Goal: Ask a question: Seek information or help from site administrators or community

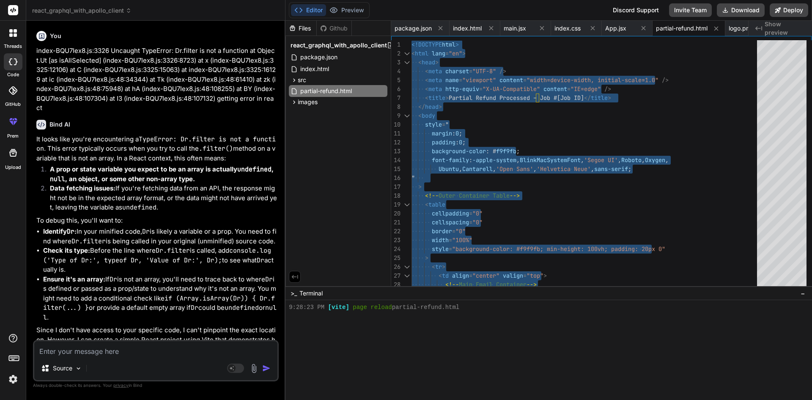
scroll to position [329, 0]
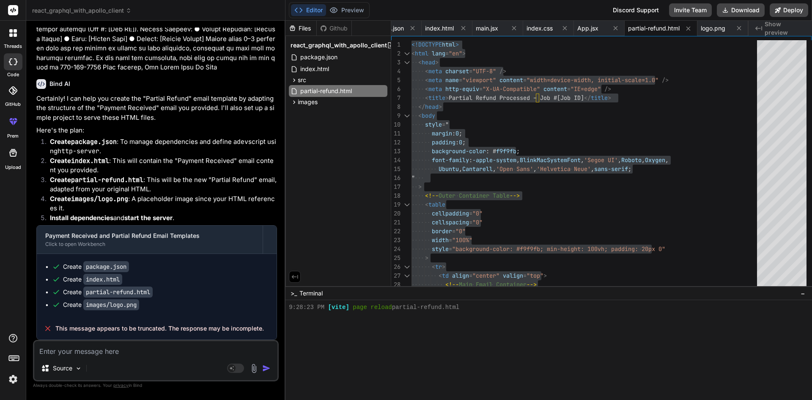
click at [183, 349] on textarea at bounding box center [155, 348] width 243 height 15
paste textarea "• Create the email template for otp and payment succesfull and also for booking…"
type textarea "• Create the email template for otp and payment succesfull and also for booking…"
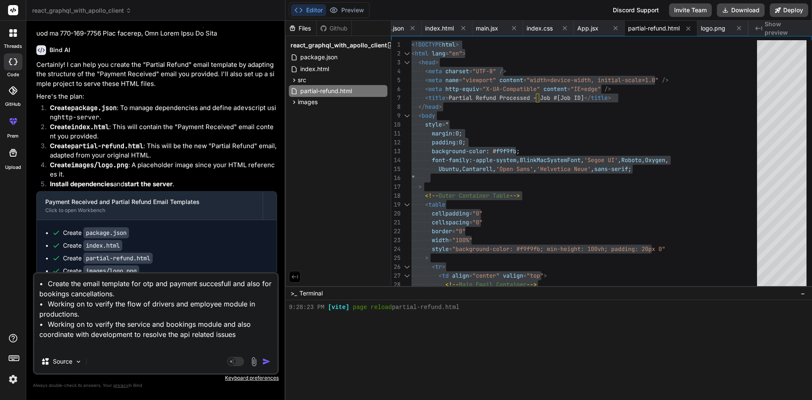
type textarea "x"
type textarea "• Create the email template for otp and payment succesfull and also for booking…"
type textarea "x"
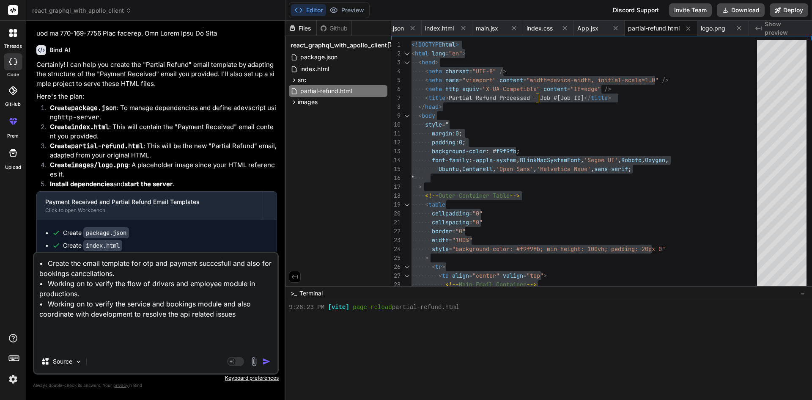
type textarea "• Create the email template for otp and payment succesfull and also for booking…"
type textarea "x"
type textarea "• Create the email template for otp and payment succesfull and also for booking…"
type textarea "x"
type textarea "• Create the email template for otp and payment succesfull and also for booking…"
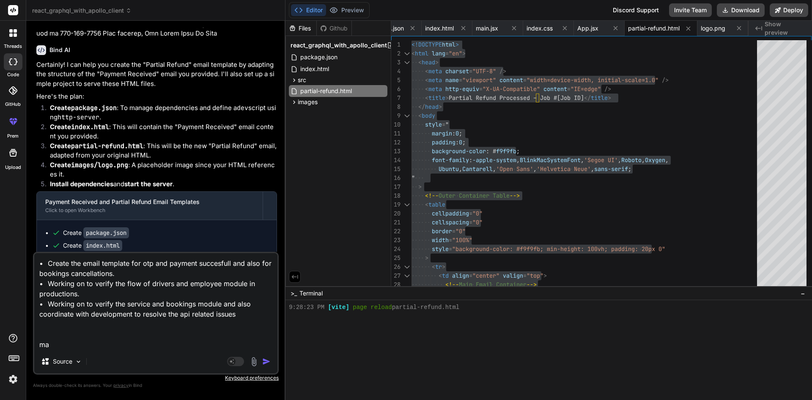
type textarea "x"
type textarea "• Create the email template for otp and payment succesfull and also for booking…"
type textarea "x"
type textarea "• Create the email template for otp and payment succesfull and also for booking…"
type textarea "x"
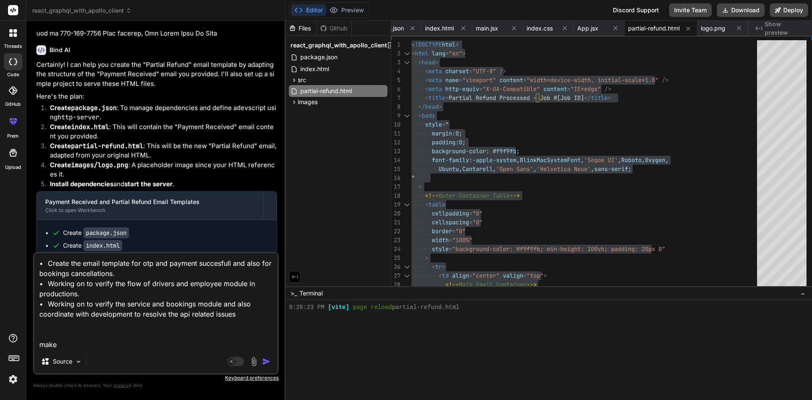
type textarea "• Create the email template for otp and payment succesfull and also for booking…"
type textarea "x"
type textarea "• Create the email template for otp and payment succesfull and also for booking…"
type textarea "x"
type textarea "• Create the email template for otp and payment succesfull and also for booking…"
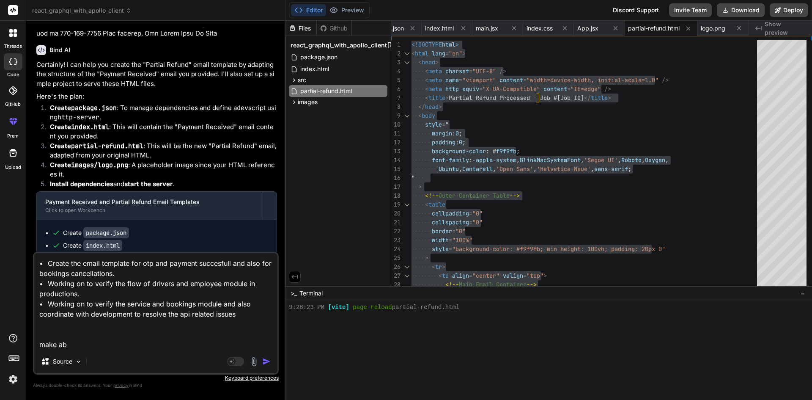
type textarea "x"
type textarea "• Create the email template for otp and payment succesfull and also for booking…"
type textarea "x"
type textarea "• Create the email template for otp and payment succesfull and also for booking…"
type textarea "x"
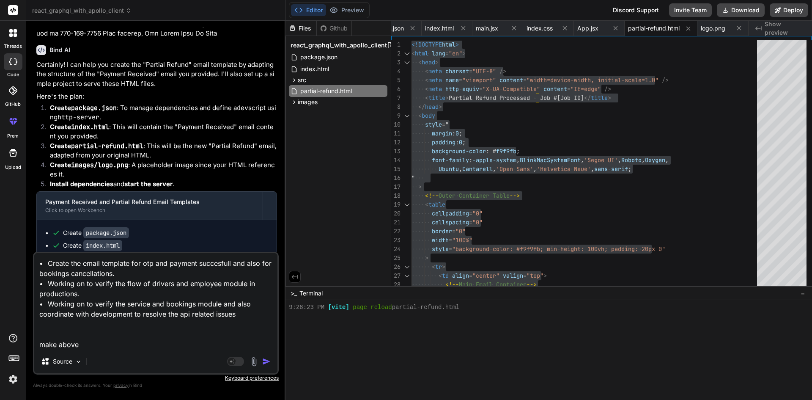
type textarea "• Create the email template for otp and payment succesfull and also for booking…"
type textarea "x"
type textarea "• Create the email template for otp and payment succesfull and also for booking…"
type textarea "x"
type textarea "• Create the email template for otp and payment succesfull and also for booking…"
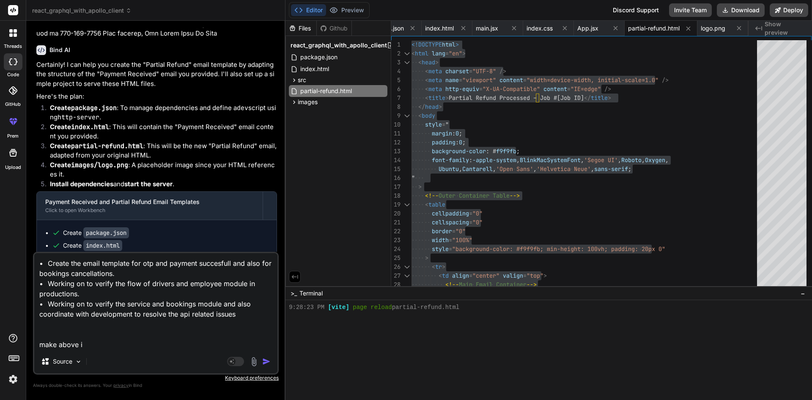
type textarea "x"
type textarea "• Create the email template for otp and payment succesfull and also for booking…"
type textarea "x"
type textarea "• Create the email template for otp and payment succesfull and also for booking…"
type textarea "x"
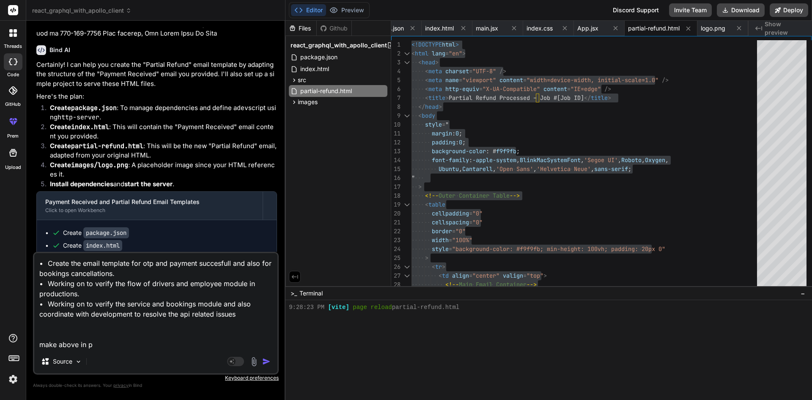
type textarea "• Create the email template for otp and payment succesfull and also for booking…"
type textarea "x"
type textarea "• Create the email template for otp and payment succesfull and also for booking…"
type textarea "x"
type textarea "• Create the email template for otp and payment succesfull and also for booking…"
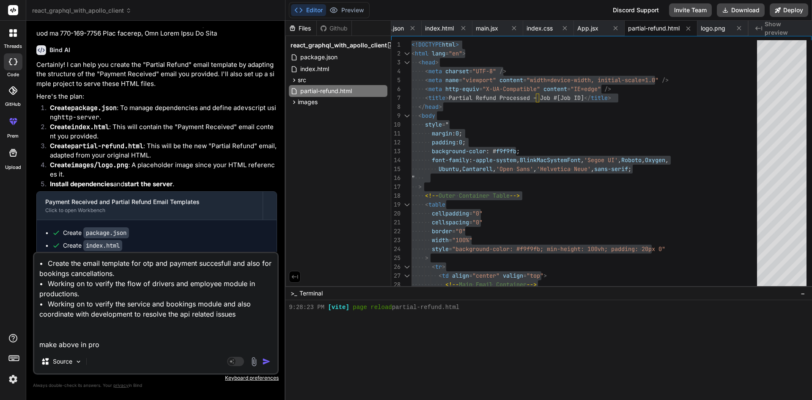
type textarea "x"
type textarea "• Create the email template for otp and payment succesfull and also for booking…"
type textarea "x"
type textarea "• Create the email template for otp and payment succesfull and also for booking…"
type textarea "x"
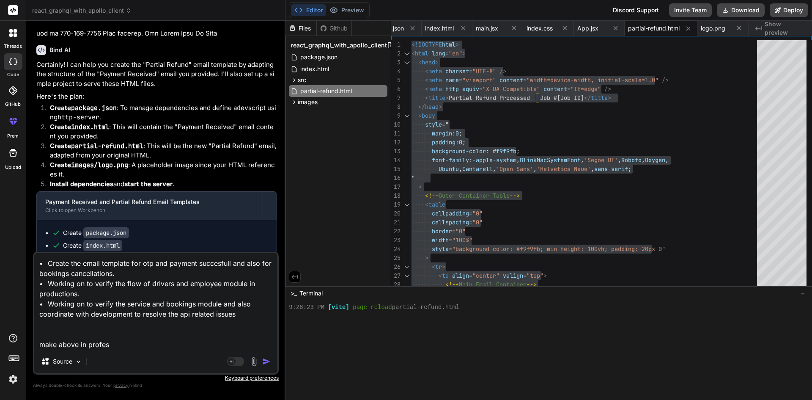
type textarea "• Create the email template for otp and payment succesfull and also for booking…"
type textarea "x"
type textarea "• Create the email template for otp and payment succesfull and also for booking…"
type textarea "x"
type textarea "• Create the email template for otp and payment succesfull and also for booking…"
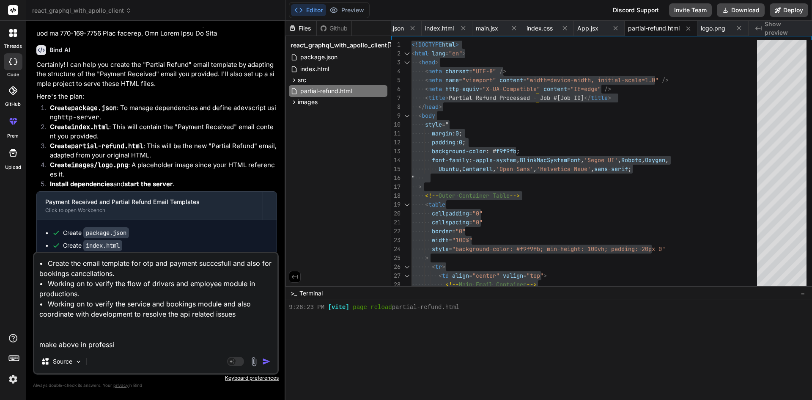
type textarea "x"
type textarea "• Create the email template for otp and payment succesfull and also for booking…"
type textarea "x"
type textarea "• Create the email template for otp and payment succesfull and also for booking…"
type textarea "x"
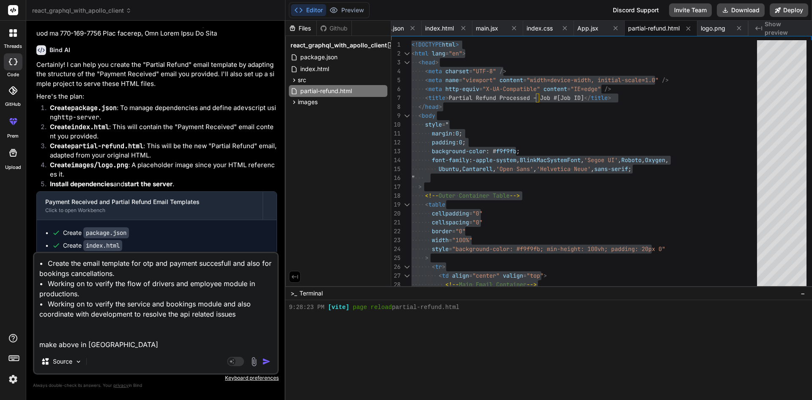
type textarea "• Create the email template for otp and payment succesfull and also for booking…"
type textarea "x"
type textarea "• Create the email template for otp and payment succesfull and also for booking…"
type textarea "x"
type textarea "• Create the email template for otp and payment succesfull and also for booking…"
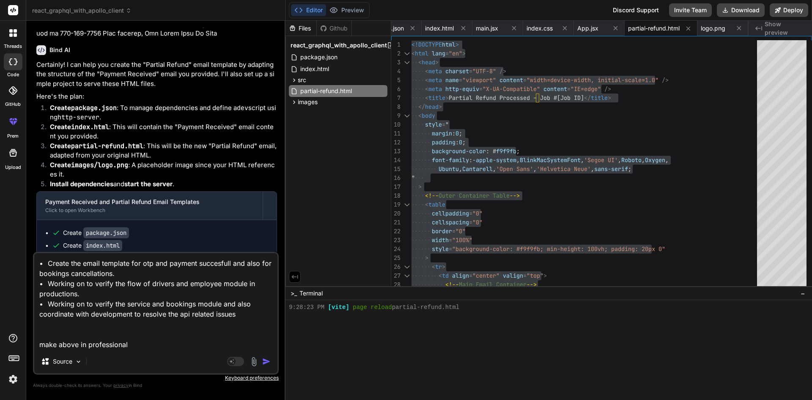
type textarea "x"
type textarea "• Create the email template for otp and payment succesfull and also for booking…"
type textarea "x"
type textarea "• Create the email template for otp and payment succesfull and also for booking…"
type textarea "x"
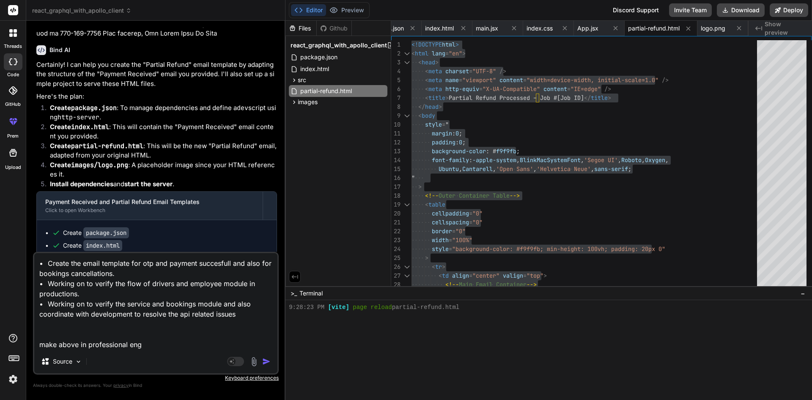
type textarea "• Create the email template for otp and payment succesfull and also for booking…"
type textarea "x"
type textarea "• Create the email template for otp and payment succesfull and also for booking…"
type textarea "x"
type textarea "• Create the email template for otp and payment succesfull and also for booking…"
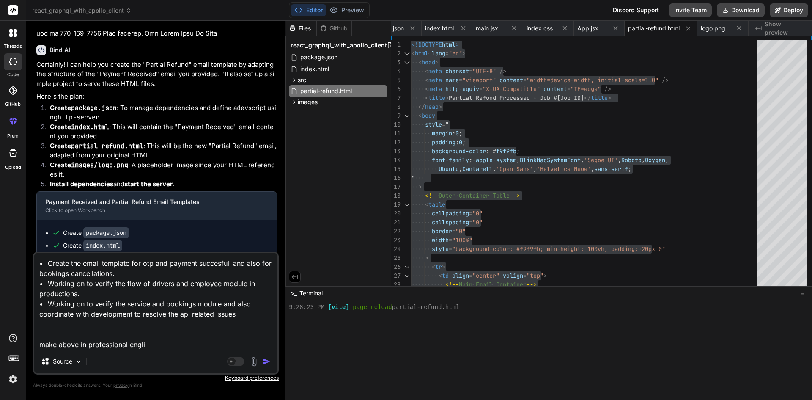
type textarea "x"
type textarea "• Create the email template for otp and payment succesfull and also for booking…"
type textarea "x"
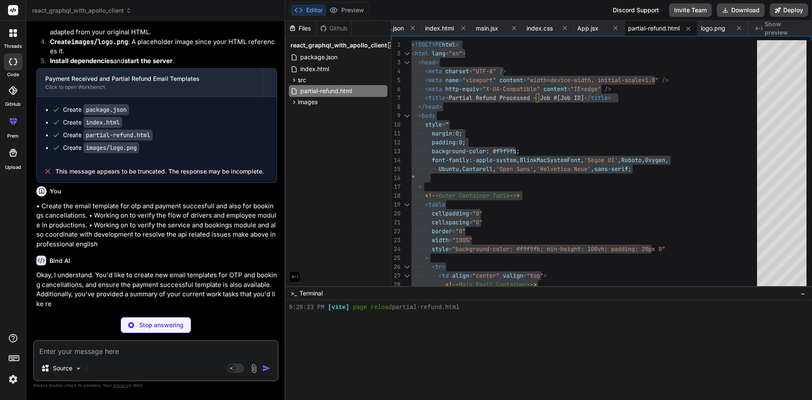
scroll to position [3334, 0]
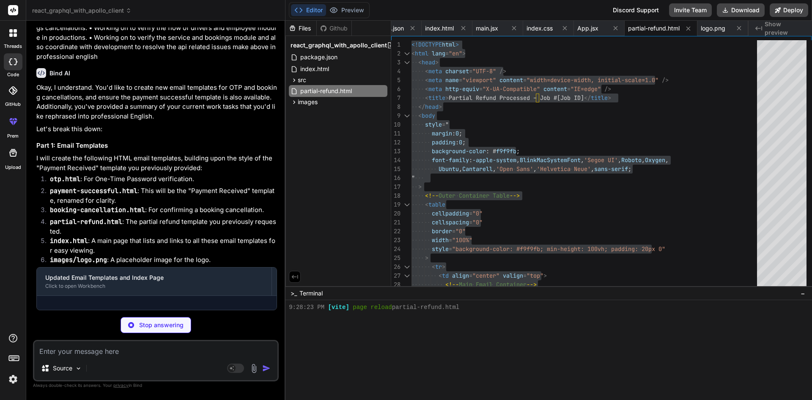
type textarea "x"
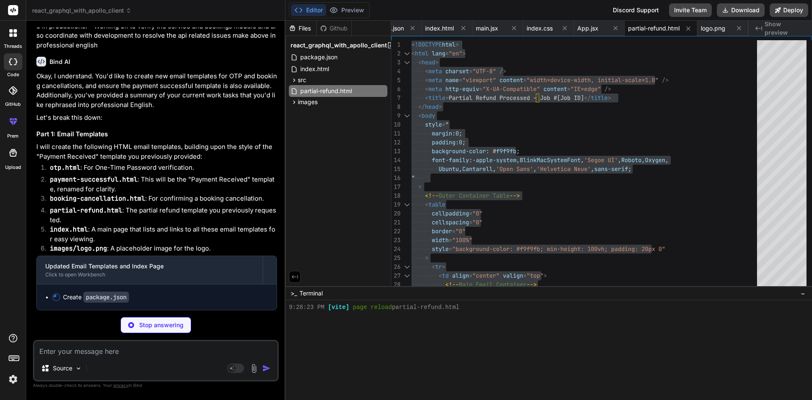
type textarea ""license": "ISC", "dependencies": { "http-server": "^14.1.1" } }"
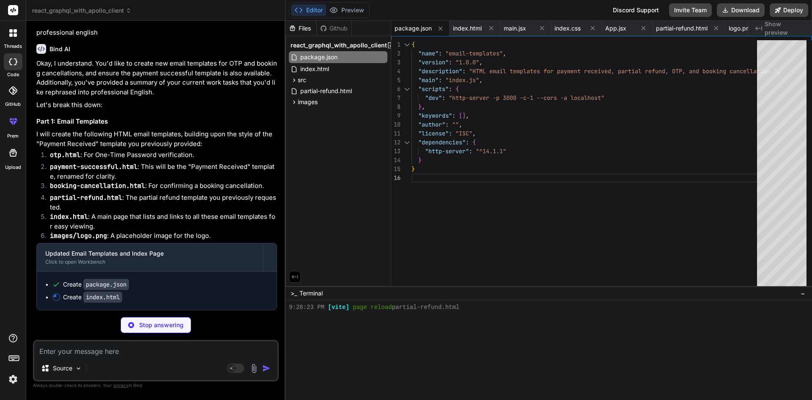
type textarea "x"
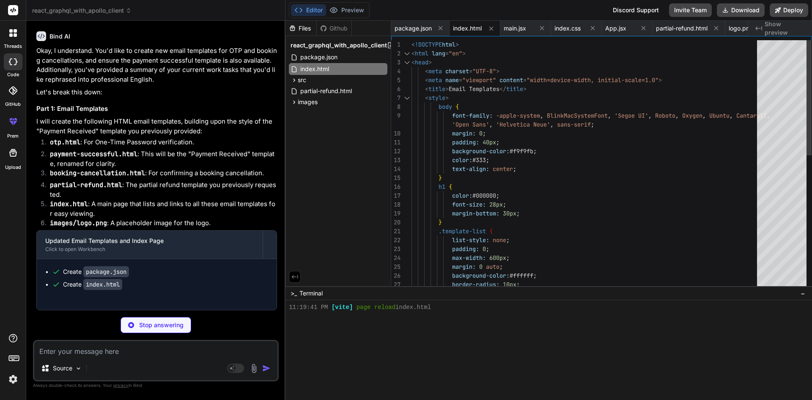
scroll to position [3589, 0]
type textarea "x"
click at [85, 351] on textarea at bounding box center [155, 348] width 243 height 15
paste textarea "• Create the email template for otp and payment succesfull and also for booking…"
type textarea "• Create the email template for otp and payment succesfull and also for booking…"
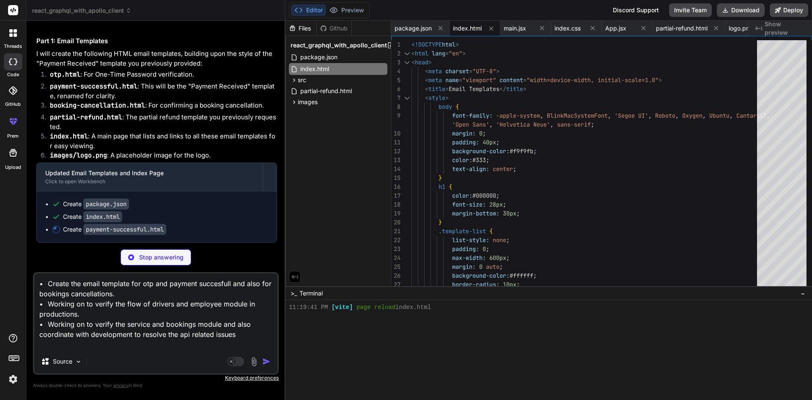
type textarea "x"
type textarea "• Create the email template for otp and payment succesfull and also for booking…"
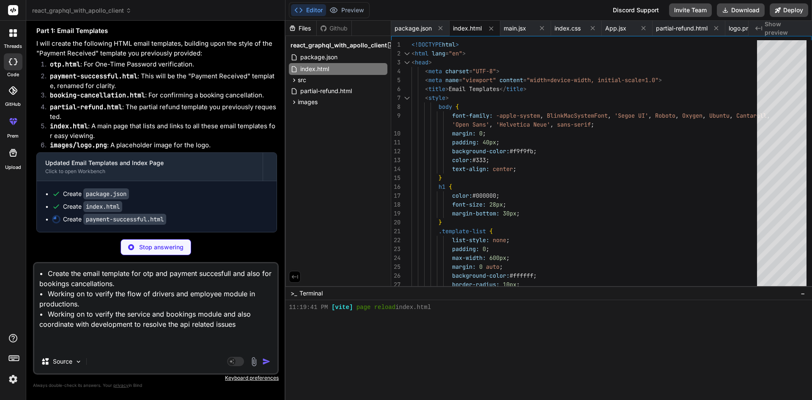
type textarea "x"
type textarea "• Create the email template for otp and payment succesfull and also for booking…"
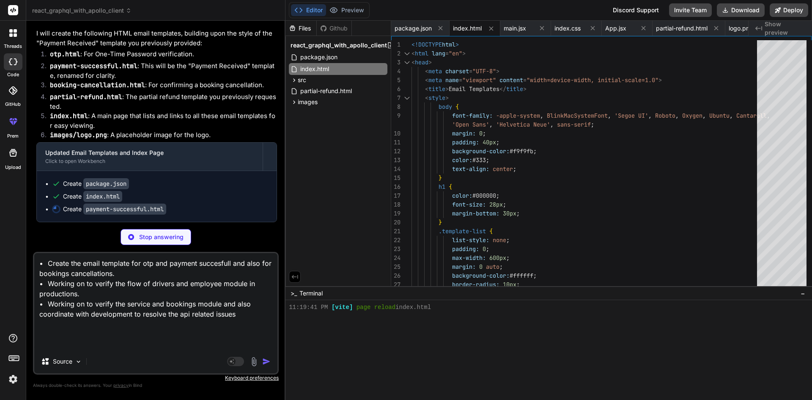
type textarea "x"
type textarea "• Create the email template for otp and payment succesfull and also for booking…"
type textarea "x"
type textarea "• Create the email template for otp and payment succesfull and also for booking…"
type textarea "x"
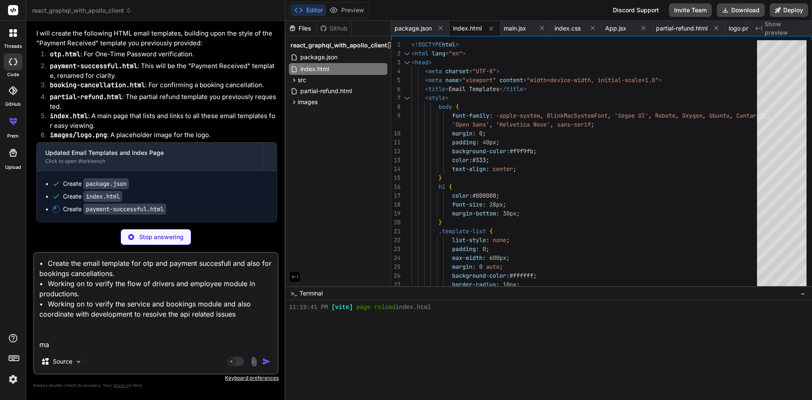
type textarea "• Create the email template for otp and payment succesfull and also for booking…"
type textarea "x"
type textarea "• Create the email template for otp and payment succesfull and also for booking…"
type textarea "x"
type textarea "• Create the email template for otp and payment succesfull and also for booking…"
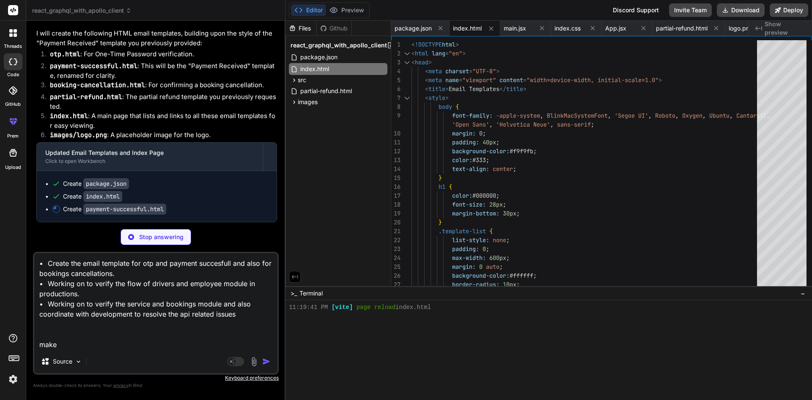
type textarea "x"
type textarea "• Create the email template for otp and payment succesfull and also for booking…"
type textarea "x"
type textarea "• Create the email template for otp and payment succesfull and also for booking…"
type textarea "x"
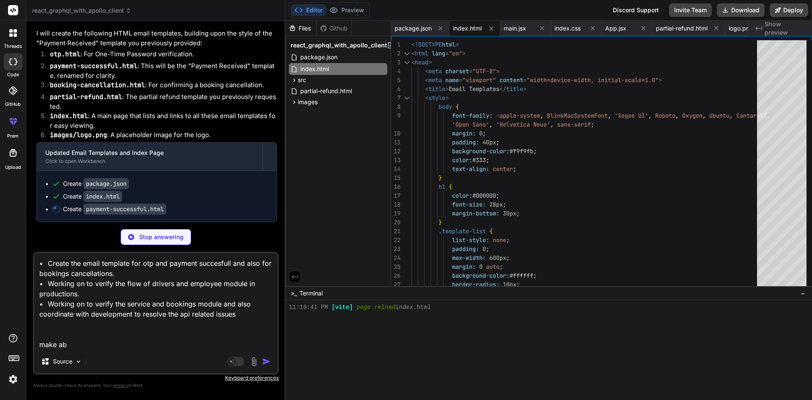
type textarea "• Create the email template for otp and payment succesfull and also for booking…"
type textarea "x"
type textarea "• Create the email template for otp and payment succesfull and also for booking…"
type textarea "x"
type textarea "• Create the email template for otp and payment succesfull and also for booking…"
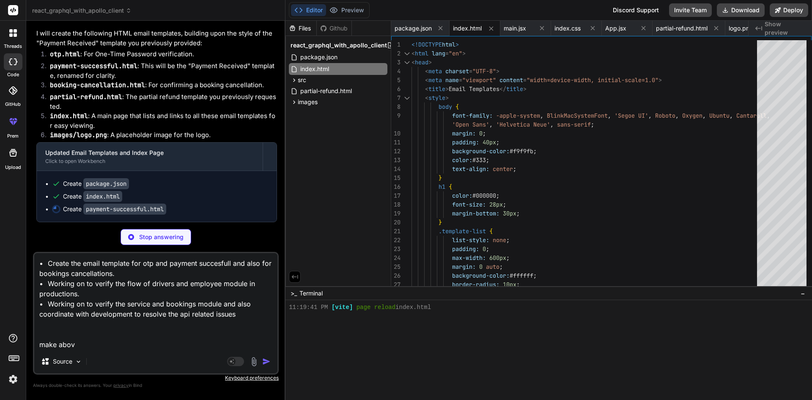
type textarea "x"
type textarea "• Create the email template for otp and payment succesfull and also for booking…"
type textarea "x"
type textarea "• Create the email template for otp and payment succesfull and also for booking…"
type textarea "x"
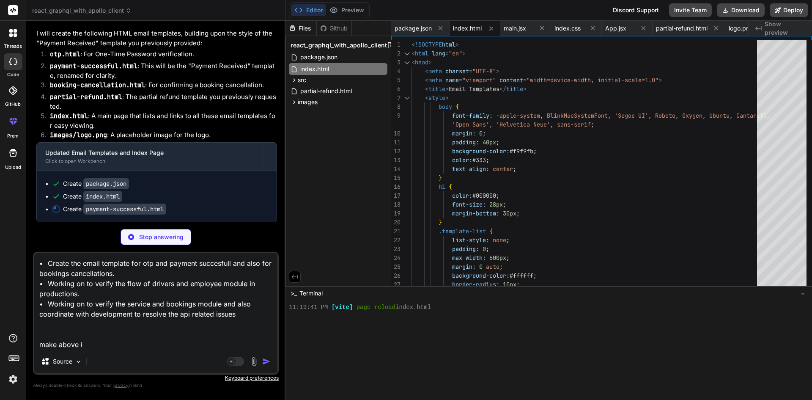
type textarea "• Create the email template for otp and payment succesfull and also for booking…"
type textarea "x"
type textarea "• Create the email template for otp and payment succesfull and also for booking…"
type textarea "x"
type textarea "• Create the email template for otp and payment succesfull and also for booking…"
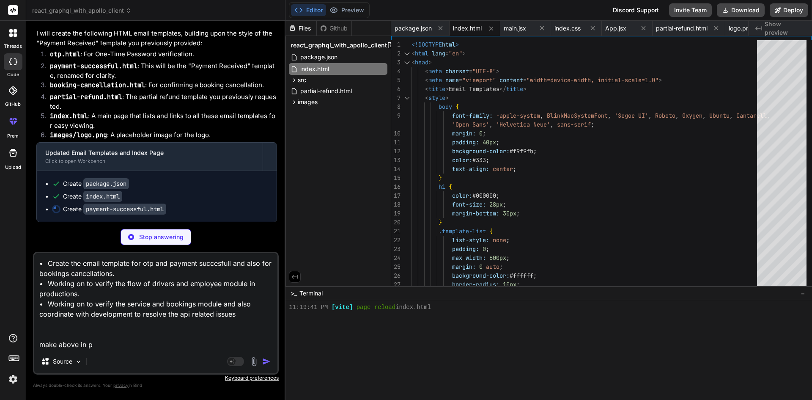
type textarea "x"
type textarea "• Create the email template for otp and payment succesfull and also for booking…"
type textarea "x"
type textarea "• Create the email template for otp and payment succesfull and also for booking…"
type textarea "x"
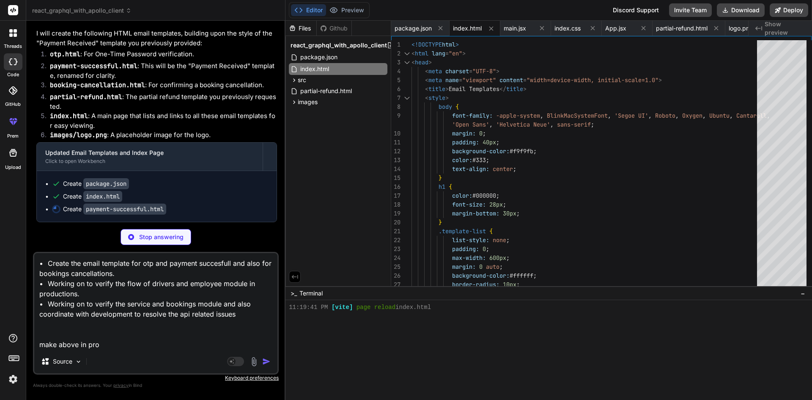
type textarea "• Create the email template for otp and payment succesfull and also for booking…"
type textarea "x"
type textarea "• Create the email template for otp and payment succesfull and also for booking…"
type textarea "x"
type textarea "• Create the email template for otp and payment succesfull and also for booking…"
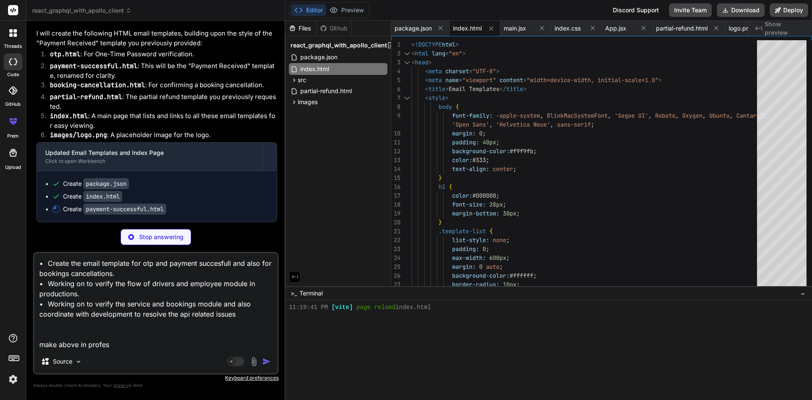
type textarea "x"
type textarea "• Create the email template for otp and payment succesfull and also for booking…"
type textarea "x"
type textarea "• Create the email template for otp and payment succesfull and also for booking…"
type textarea "x"
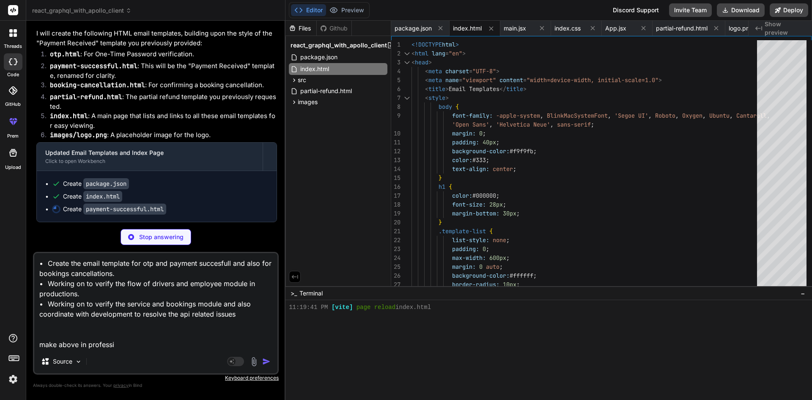
type textarea "• Create the email template for otp and payment succesfull and also for booking…"
type textarea "x"
type textarea "• Create the email template for otp and payment succesfull and also for booking…"
type textarea "x"
type textarea "• Create the email template for otp and payment succesfull and also for booking…"
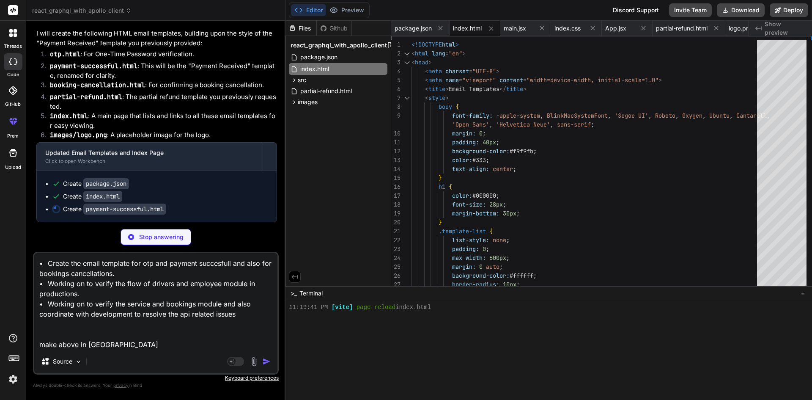
type textarea "x"
type textarea "• Create the email template for otp and payment succesfull and also for booking…"
type textarea "x"
type textarea "• Create the email template for otp and payment succesfull and also for booking…"
type textarea "x"
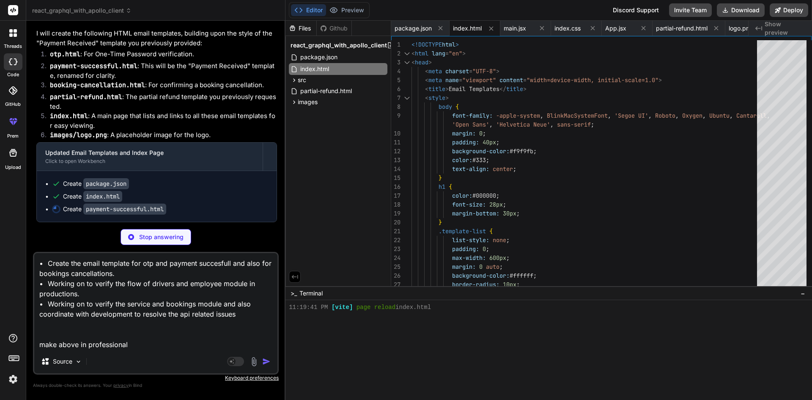
type textarea "• Create the email template for otp and payment succesfull and also for booking…"
type textarea "x"
type textarea "• Create the email template for otp and payment succesfull and also for booking…"
type textarea "x"
type textarea "• Create the email template for otp and payment succesfull and also for booking…"
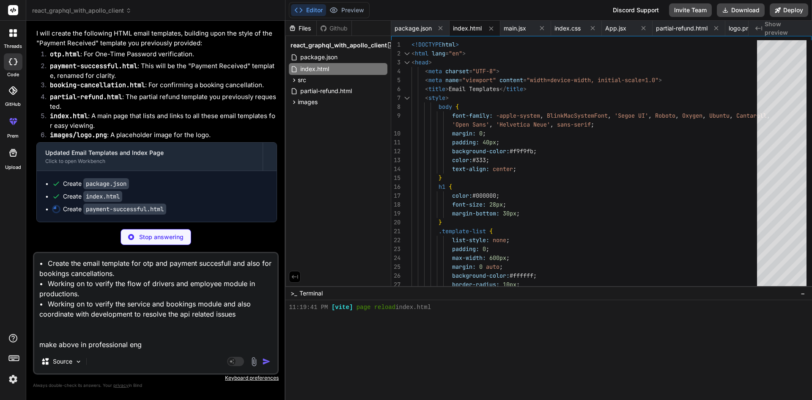
type textarea "x"
type textarea "• Create the email template for otp and payment succesfull and also for booking…"
type textarea "x"
type textarea "• Create the email template for otp and payment succesfull and also for booking…"
type textarea "x"
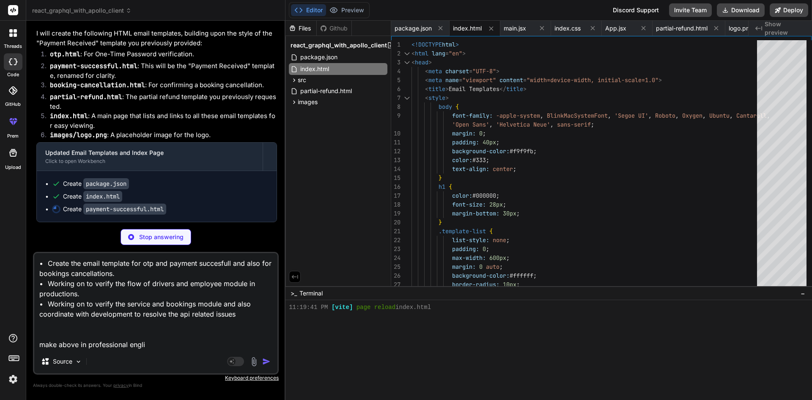
type textarea "• Create the email template for otp and payment succesfull and also for booking…"
type textarea "x"
type textarea "• Create the email template for otp and payment succesfull and also for booking…"
type textarea "x"
type textarea "• Create the email template for otp and payment succesfull and also for booking…"
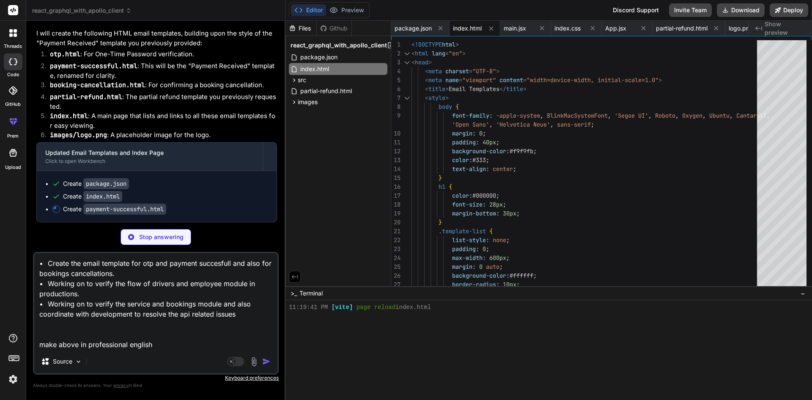
scroll to position [1, 0]
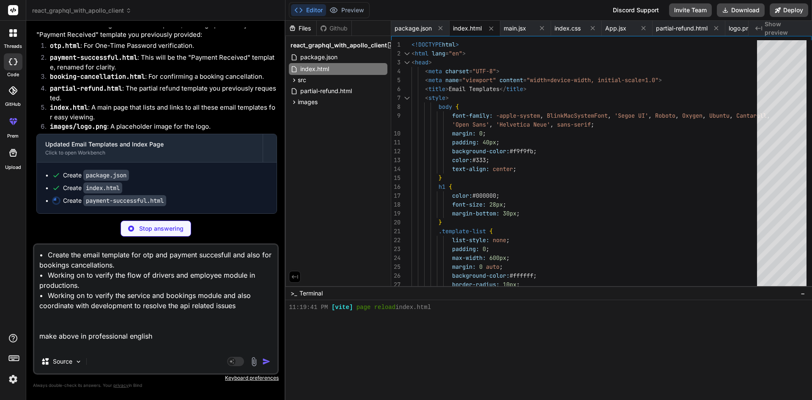
type textarea "x"
type textarea "• Create the email template for otp and payment succesfull and also for booking…"
click at [156, 221] on div "Stop answering" at bounding box center [155, 228] width 71 height 16
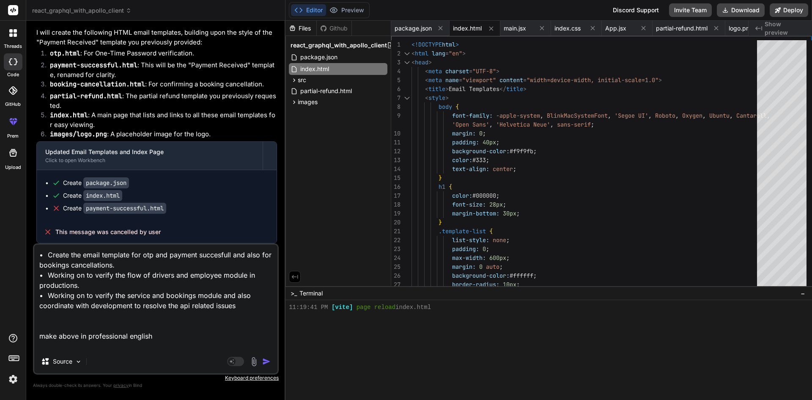
click at [263, 361] on img "button" at bounding box center [266, 361] width 8 height 8
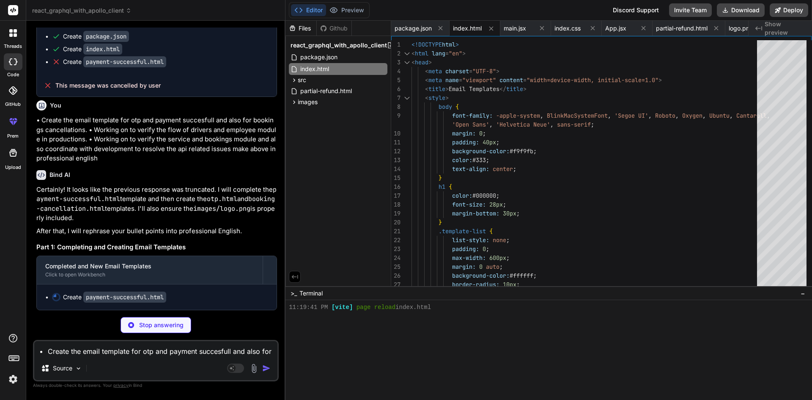
scroll to position [3824, 0]
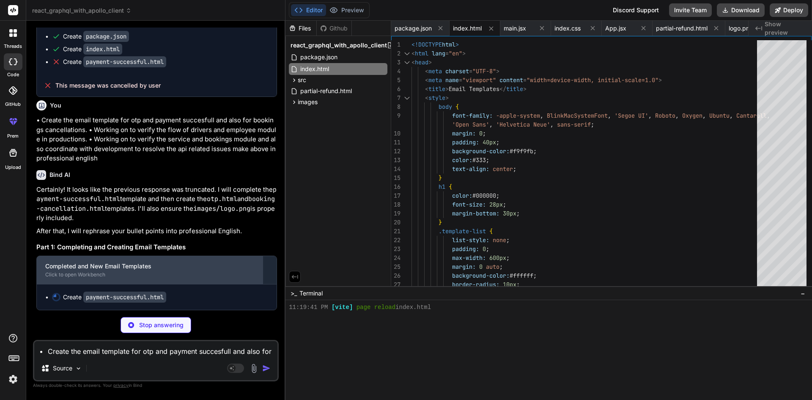
type textarea "x"
type textarea "</body> </html>"
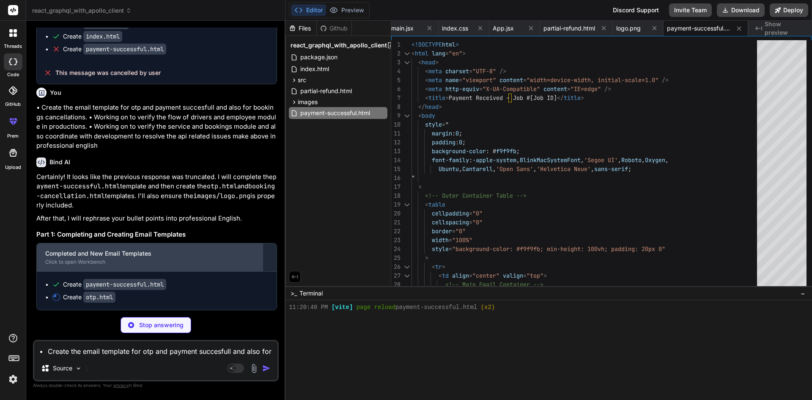
scroll to position [3837, 0]
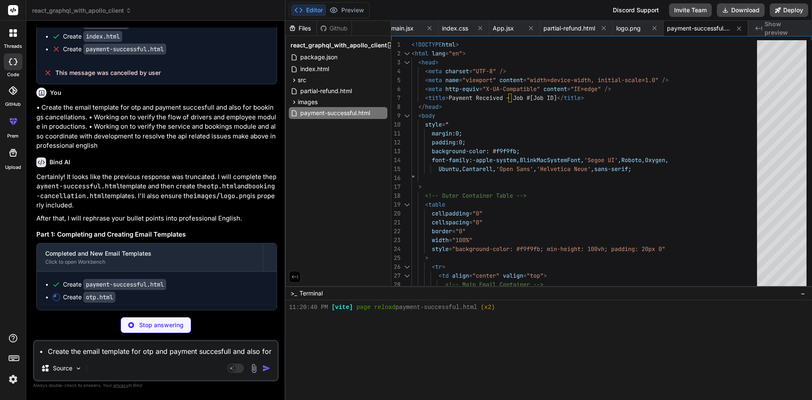
click at [95, 351] on textarea "• Create the email template for otp and payment succesfull and also for booking…" at bounding box center [155, 348] width 243 height 15
click at [167, 321] on p "Stop answering" at bounding box center [161, 324] width 44 height 8
type textarea "x"
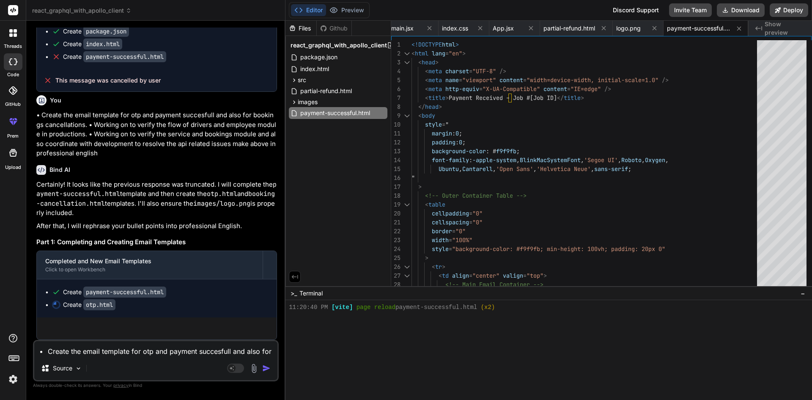
scroll to position [3829, 0]
click at [118, 348] on textarea "• Create the email template for otp and payment succesfull and also for booking…" at bounding box center [155, 348] width 243 height 15
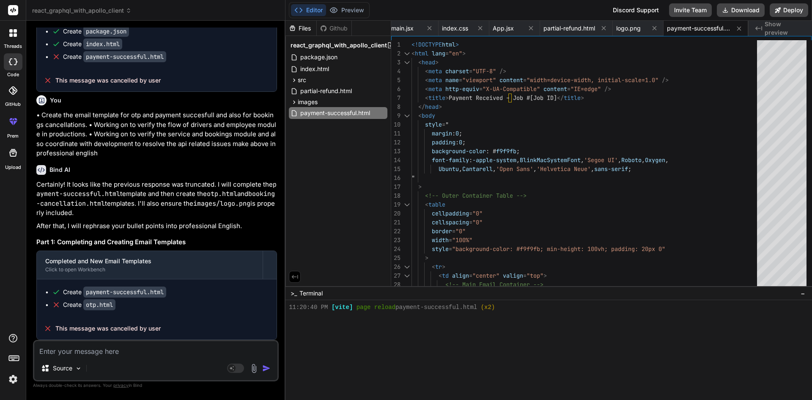
type textarea "r"
type textarea "x"
type textarea "re"
type textarea "x"
type textarea "req"
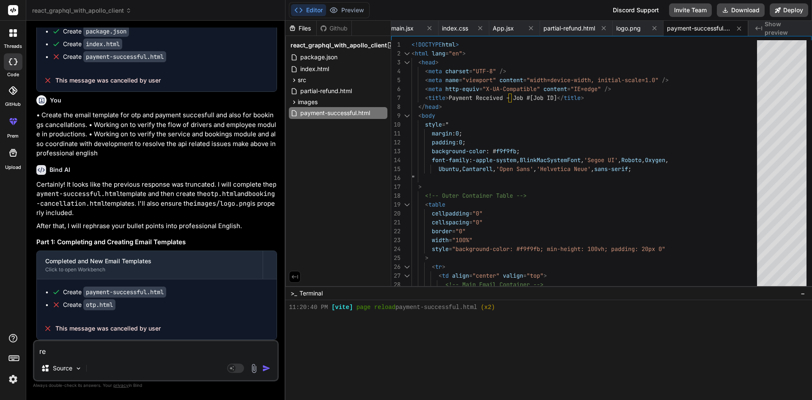
type textarea "x"
type textarea "requ"
type textarea "x"
type textarea "requi"
type textarea "x"
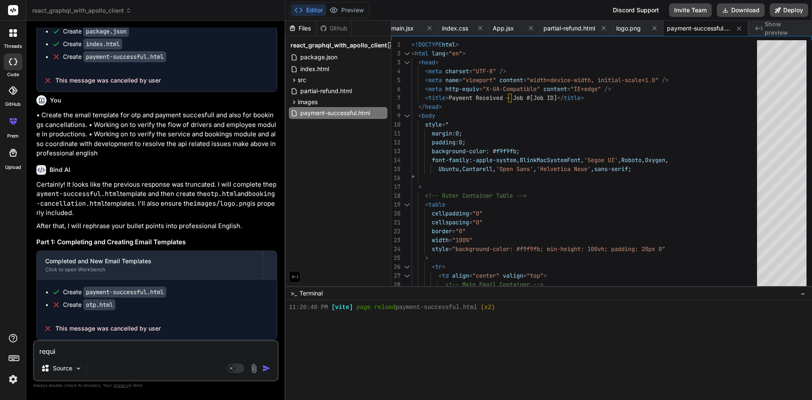
type textarea "requir"
type textarea "x"
type textarea "require"
type textarea "x"
type textarea "required"
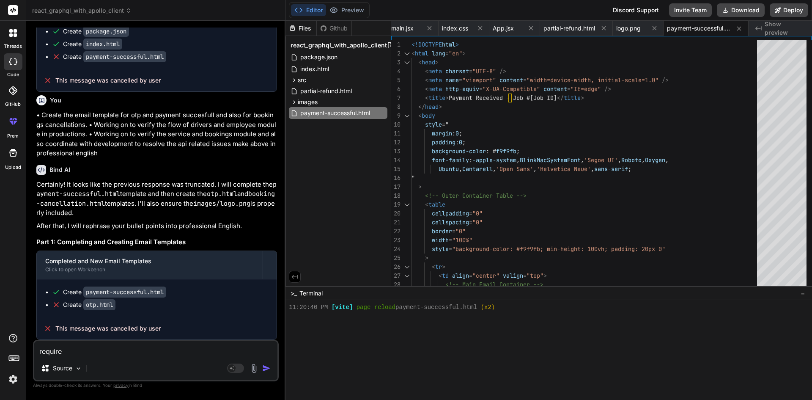
type textarea "x"
type textarea "required"
type textarea "x"
type textarea "required i"
type textarea "x"
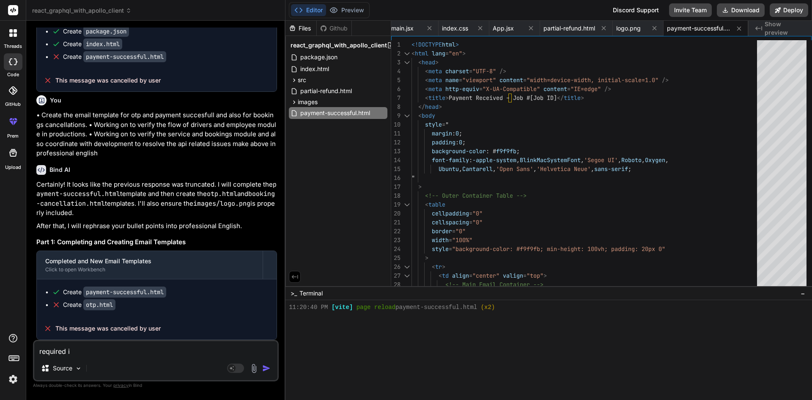
type textarea "required in"
type textarea "x"
type textarea "required in"
type textarea "x"
type textarea "required in p"
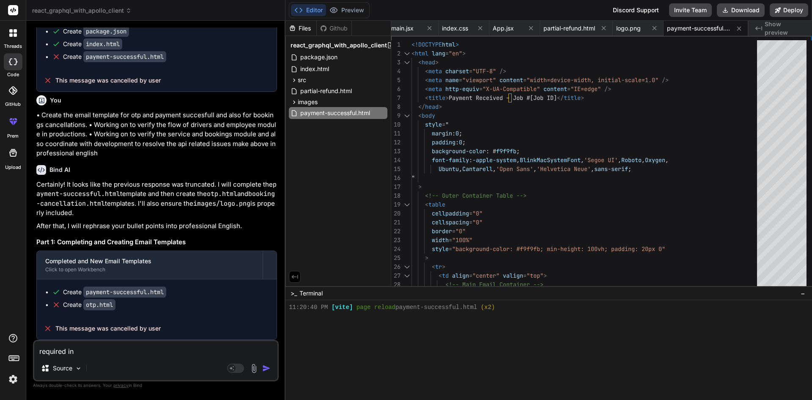
type textarea "x"
type textarea "required in pr"
type textarea "x"
type textarea "required in pro"
type textarea "x"
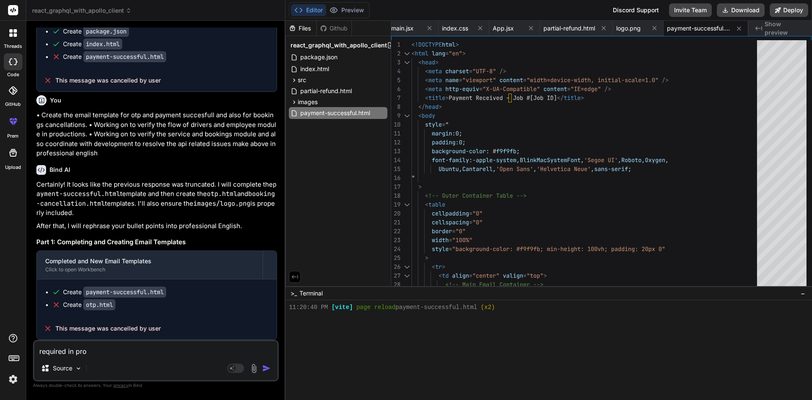
type textarea "required in prof"
type textarea "x"
type textarea "required in profe"
type textarea "x"
type textarea "required in profes"
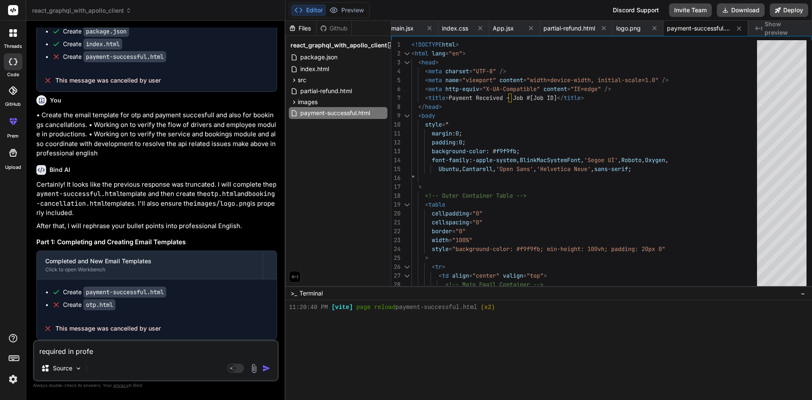
type textarea "x"
type textarea "required in profess"
type textarea "x"
type textarea "required in professu"
type textarea "x"
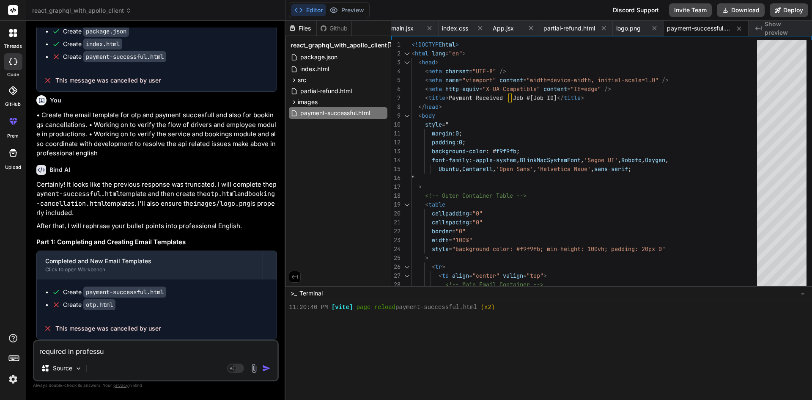
type textarea "required in profess"
type textarea "x"
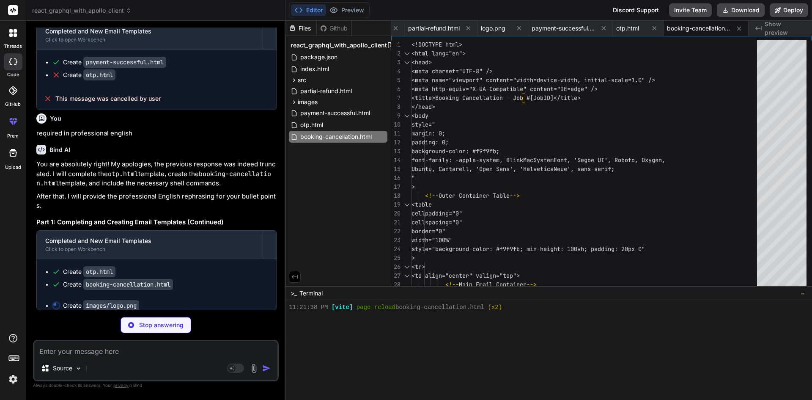
scroll to position [378, 0]
